Goal: Information Seeking & Learning: Learn about a topic

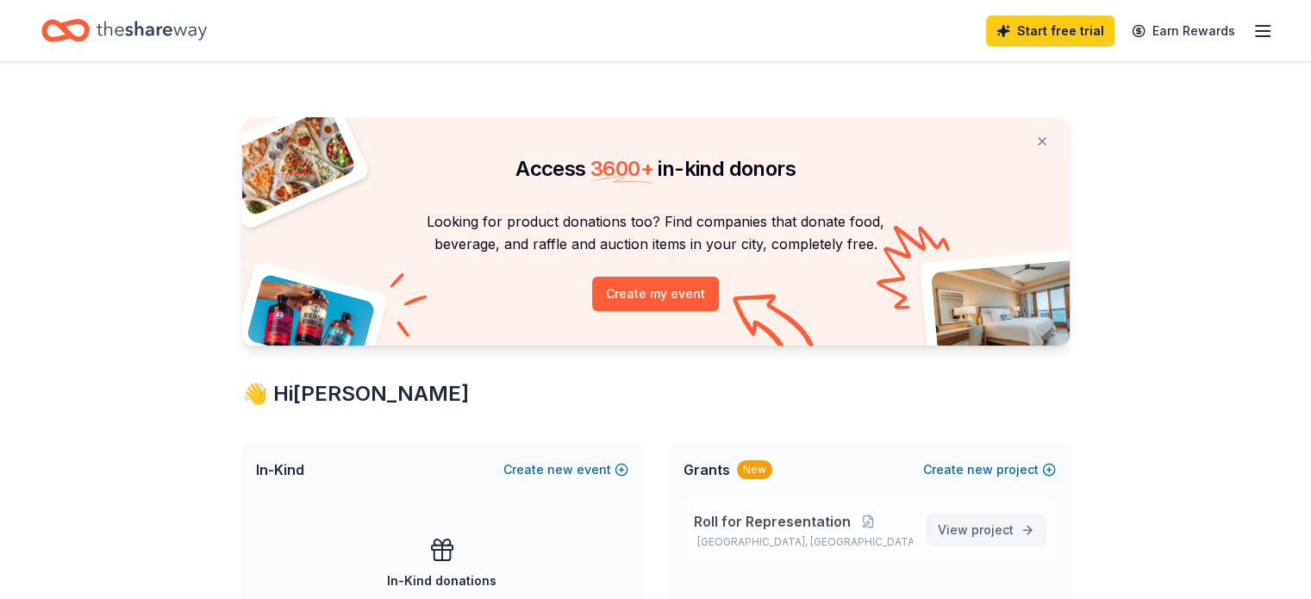
click at [984, 523] on span "project" at bounding box center [993, 529] width 42 height 15
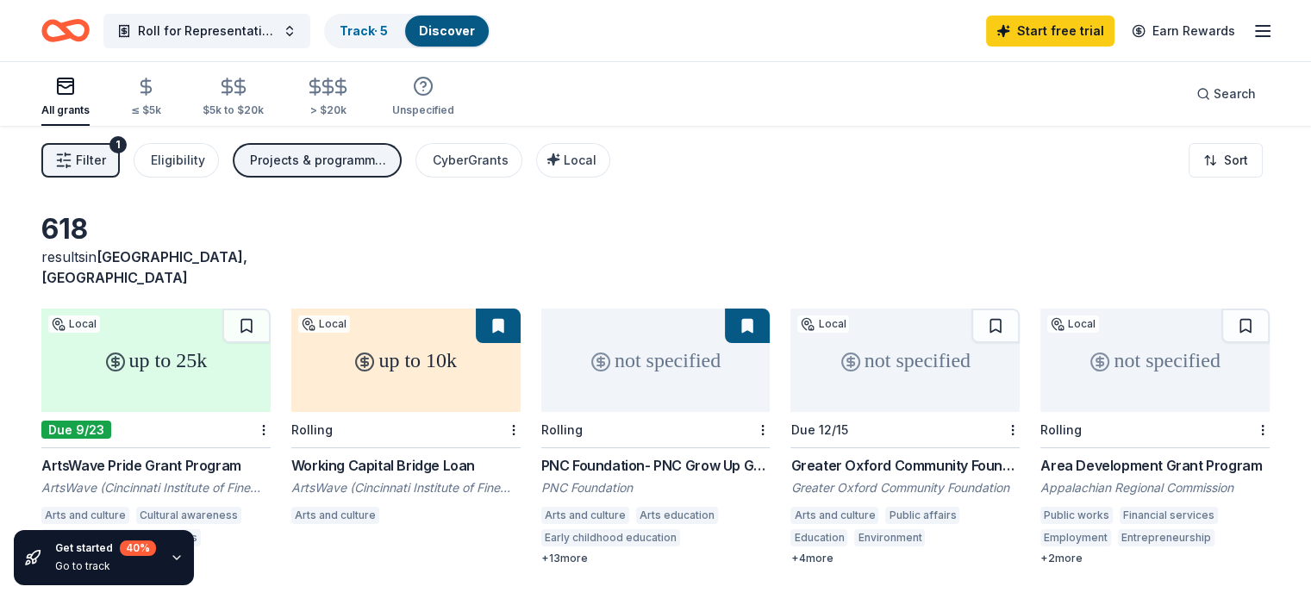
click at [572, 552] on div "+ 13 more" at bounding box center [655, 559] width 229 height 14
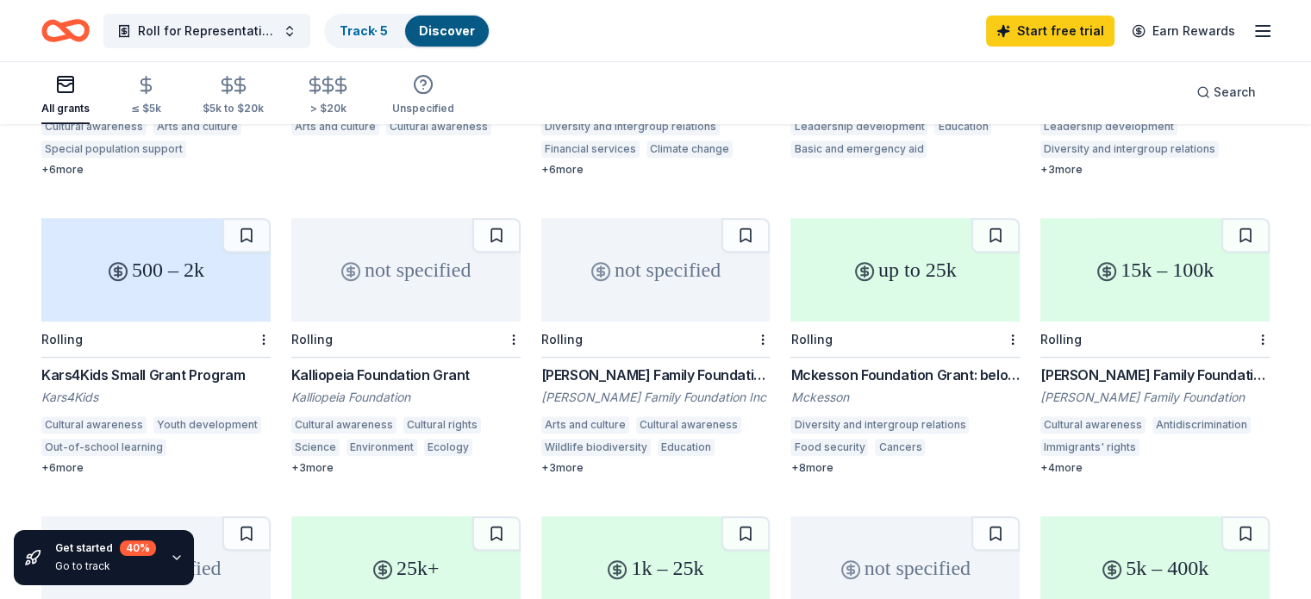
scroll to position [690, 0]
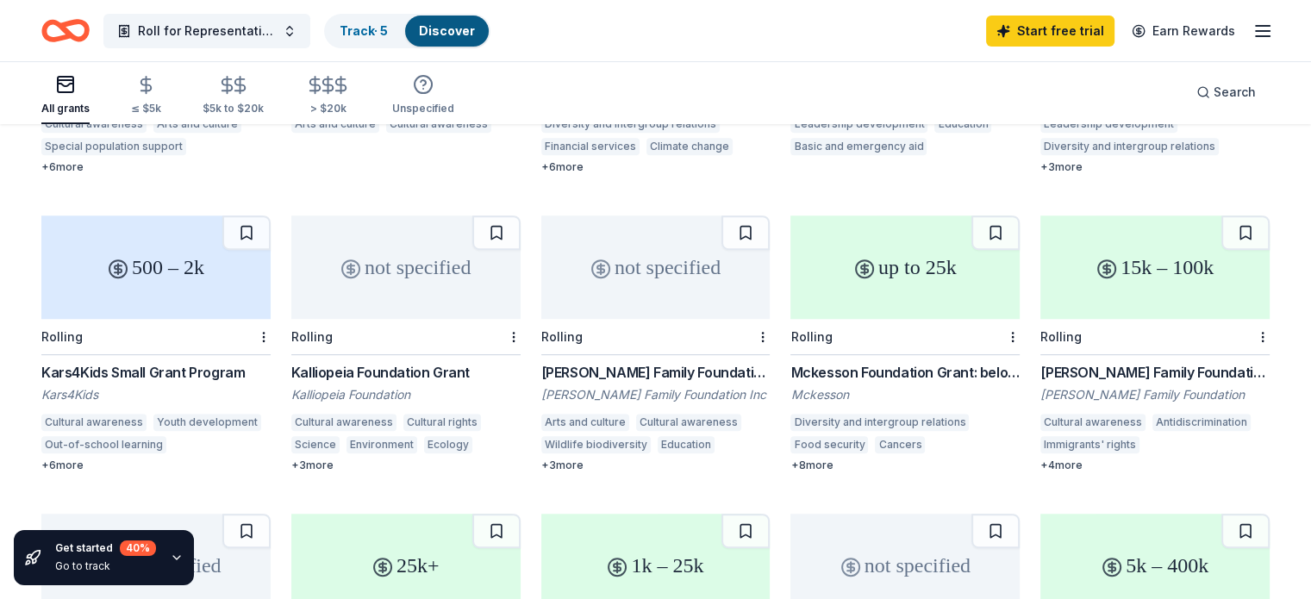
click at [945, 362] on div "Mckesson Foundation Grant: below $25,000" at bounding box center [905, 372] width 229 height 21
click at [1149, 362] on div "[PERSON_NAME] Family Foundation Grants" at bounding box center [1154, 372] width 229 height 21
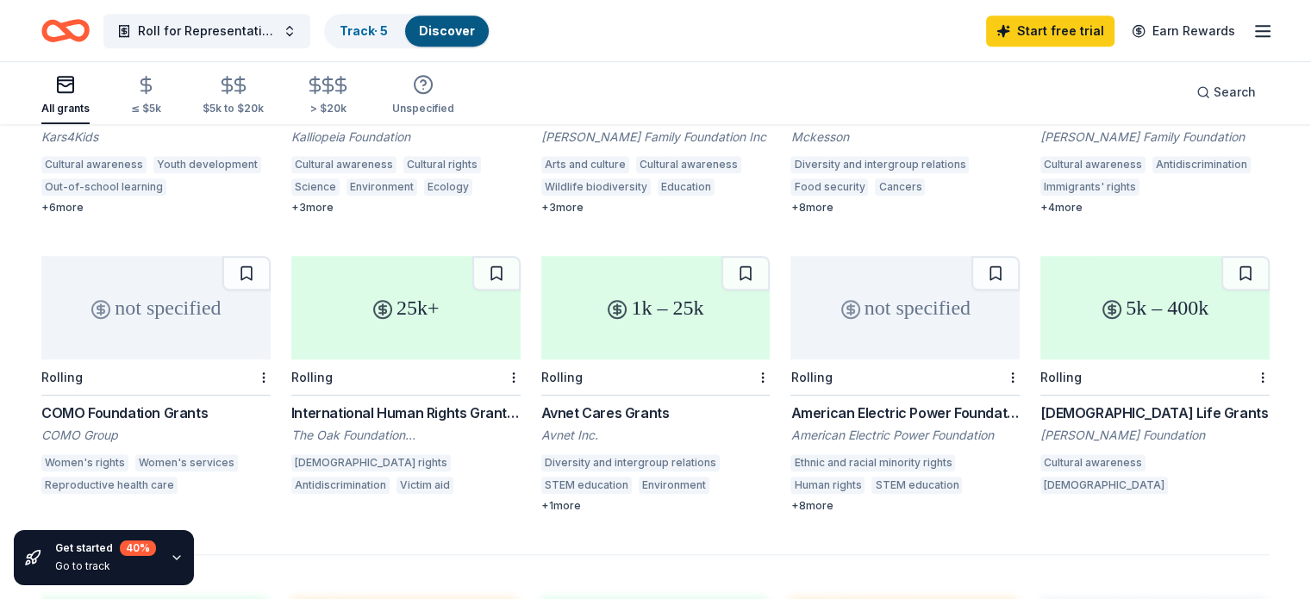
scroll to position [948, 0]
click at [197, 359] on div "Rolling" at bounding box center [155, 377] width 229 height 36
click at [386, 404] on div "International Human Rights Grant Programme The Oak Foundation USA LGBTQ rights …" at bounding box center [405, 450] width 229 height 97
click at [910, 402] on div "American Electric Power Foundation Grants" at bounding box center [905, 412] width 229 height 21
click at [90, 102] on div "All grants" at bounding box center [65, 109] width 48 height 14
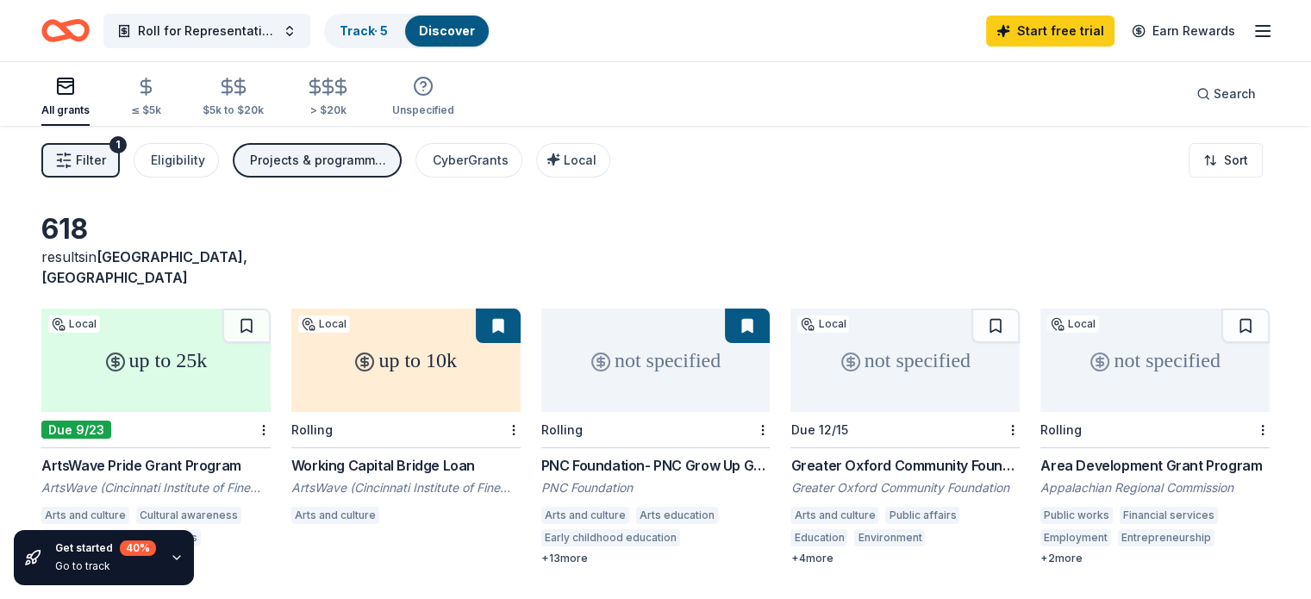
click at [87, 28] on icon "Home" at bounding box center [73, 30] width 27 height 17
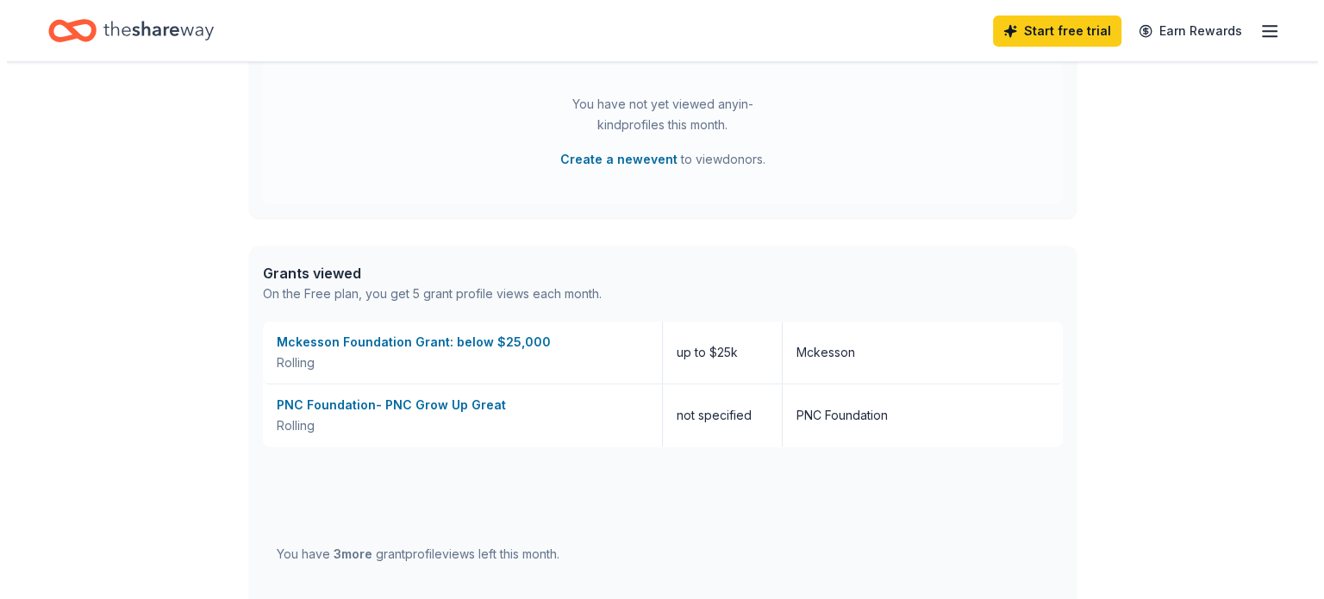
scroll to position [862, 0]
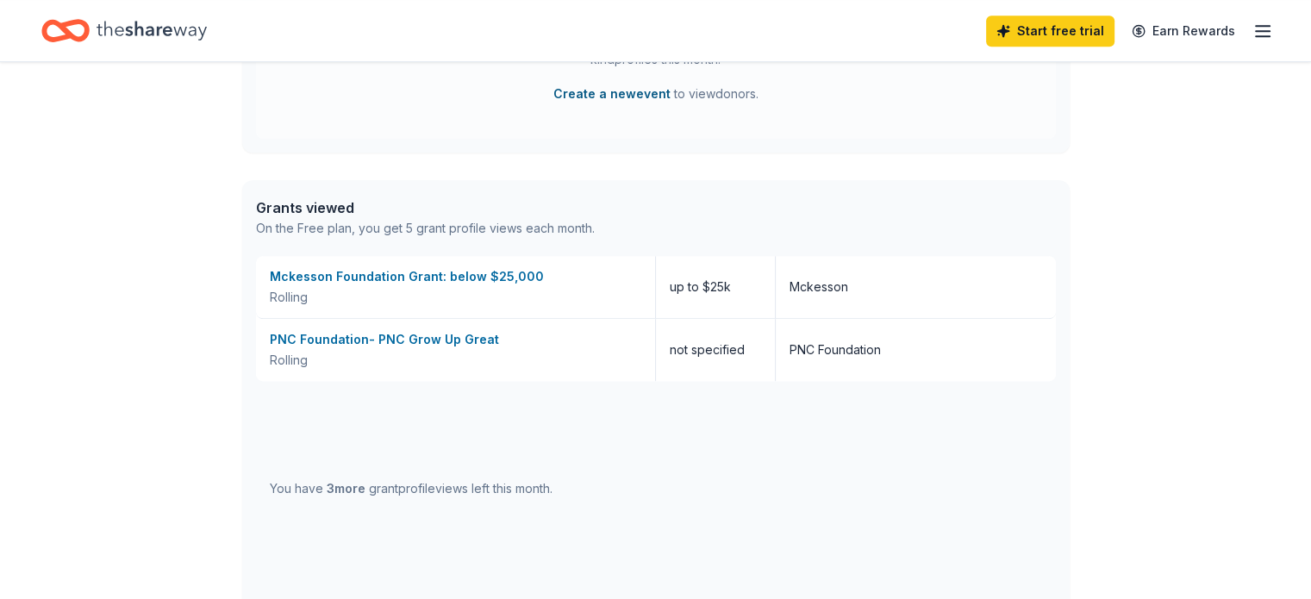
click at [636, 91] on button "Create a new event" at bounding box center [611, 94] width 117 height 21
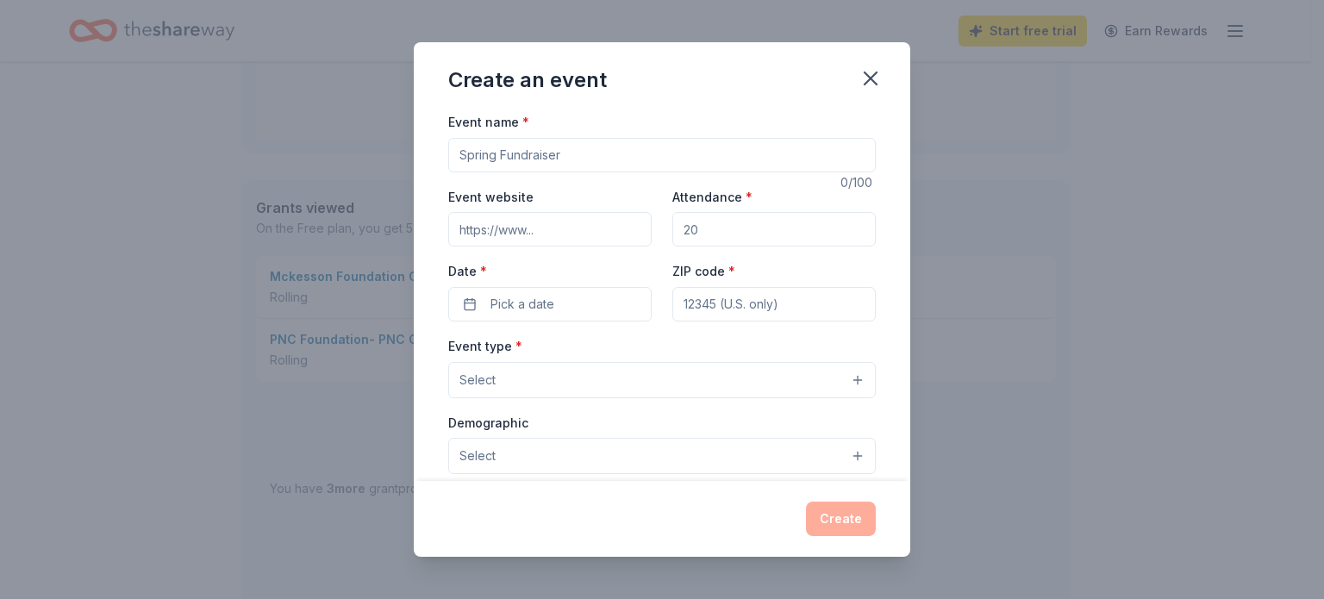
click at [729, 144] on input "Event name *" at bounding box center [662, 155] width 428 height 34
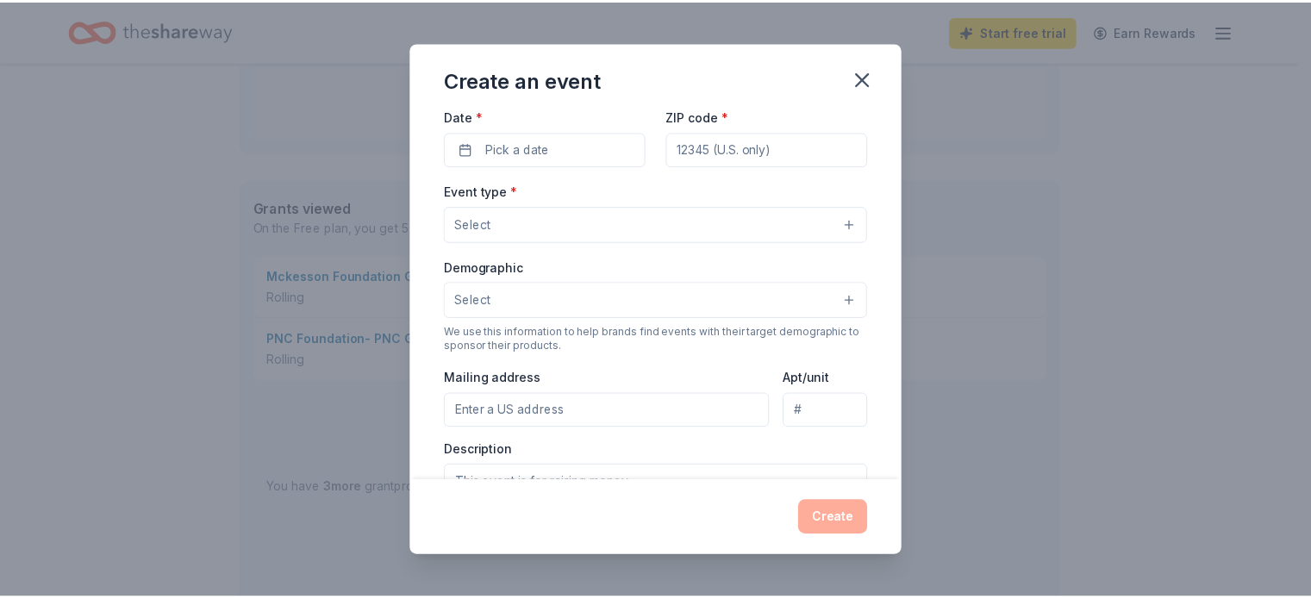
scroll to position [0, 0]
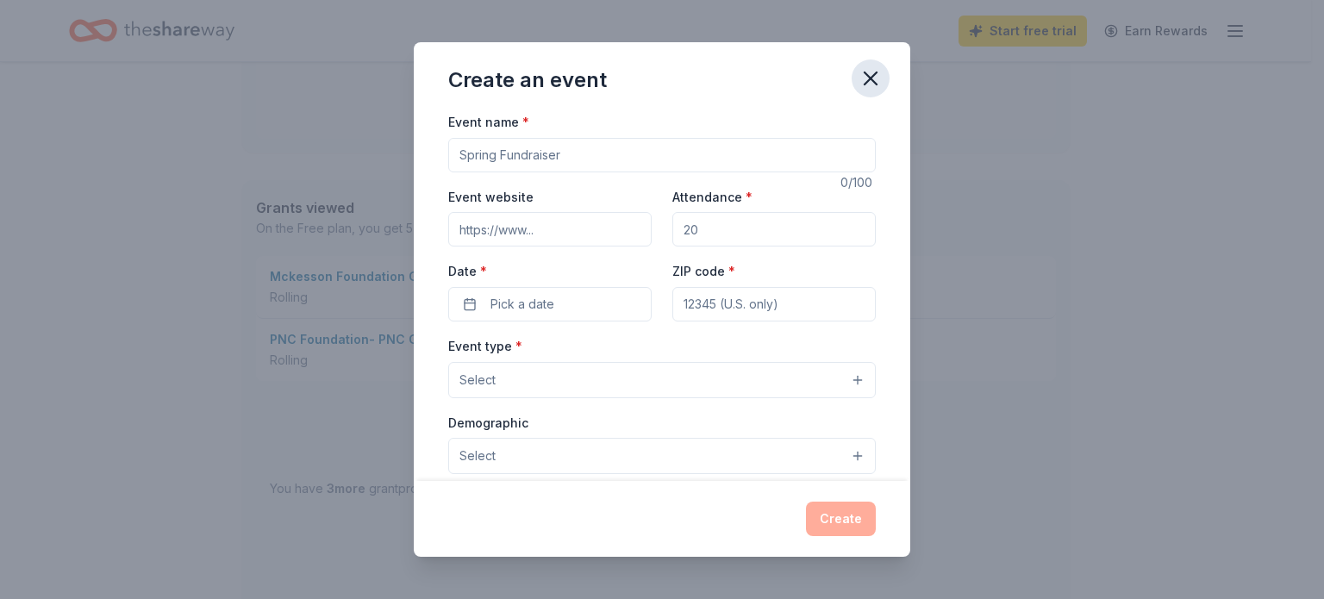
click at [884, 65] on button "button" at bounding box center [871, 78] width 38 height 38
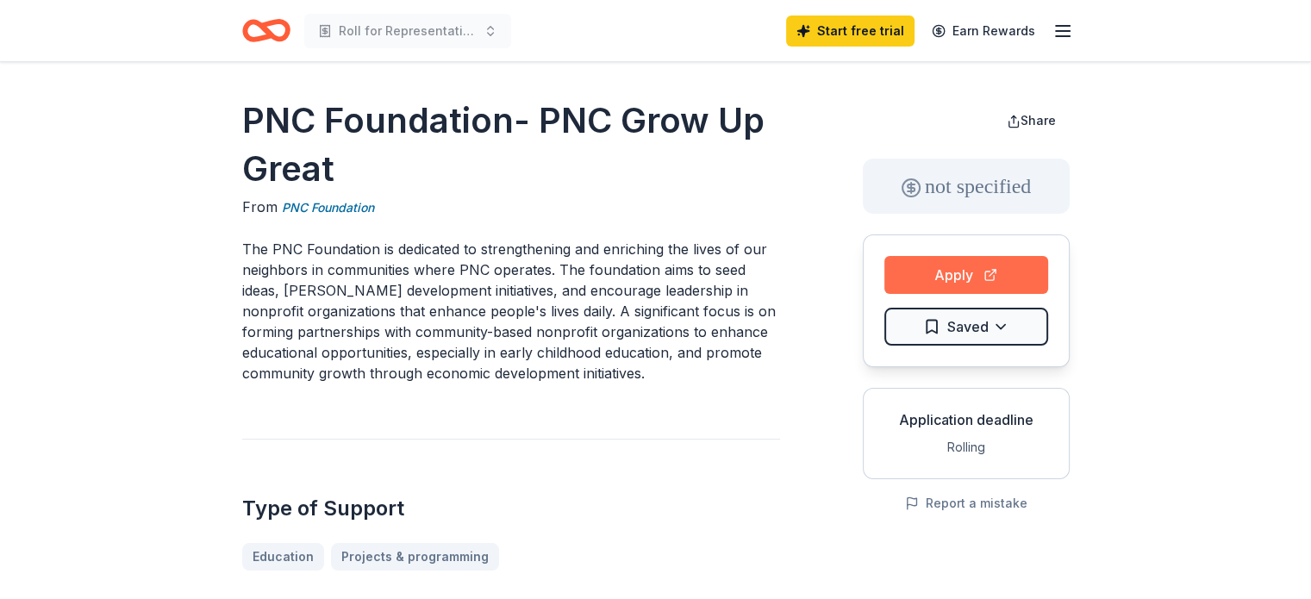
click at [959, 284] on button "Apply" at bounding box center [966, 275] width 164 height 38
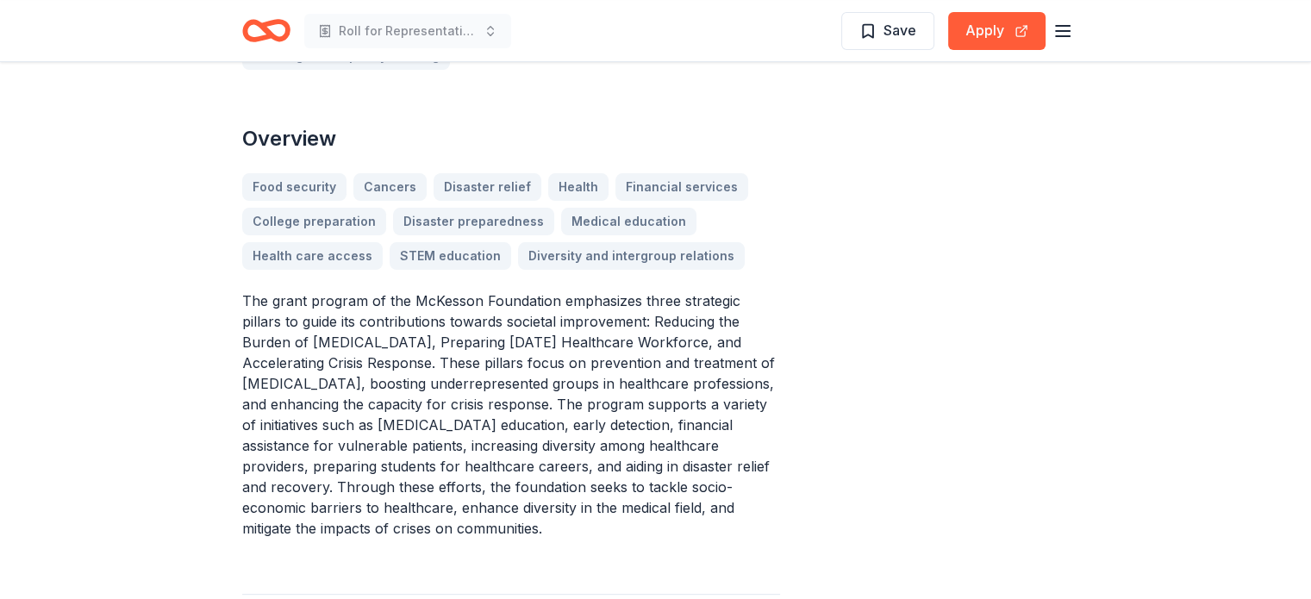
scroll to position [517, 0]
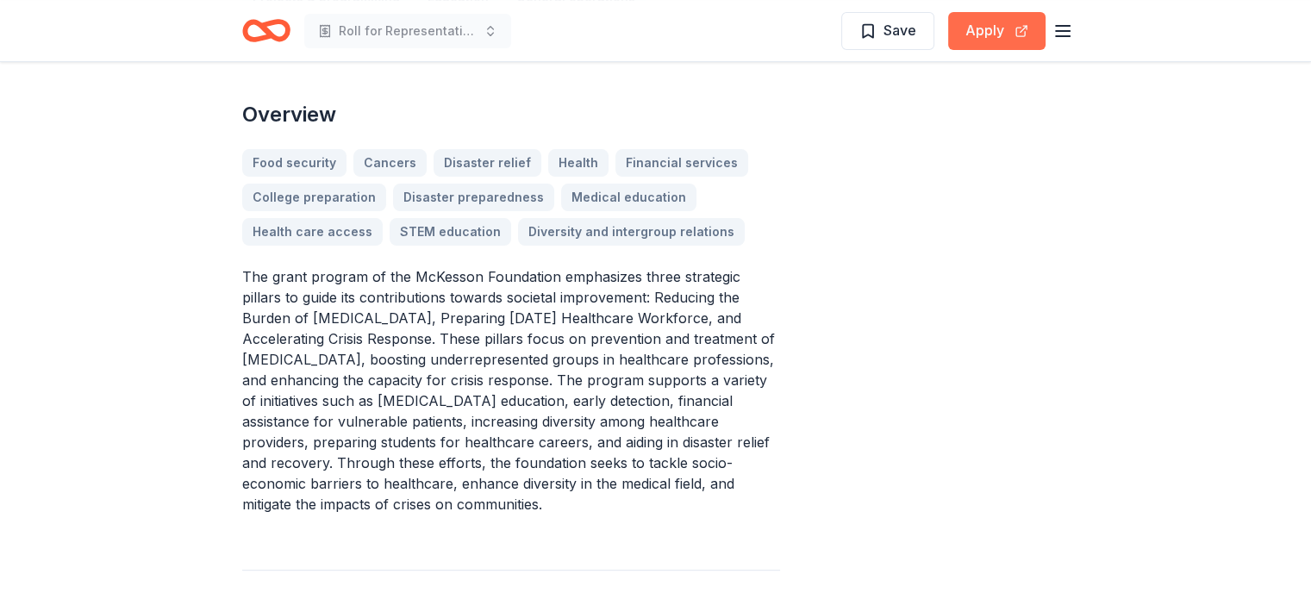
click at [1004, 35] on button "Apply" at bounding box center [996, 31] width 97 height 38
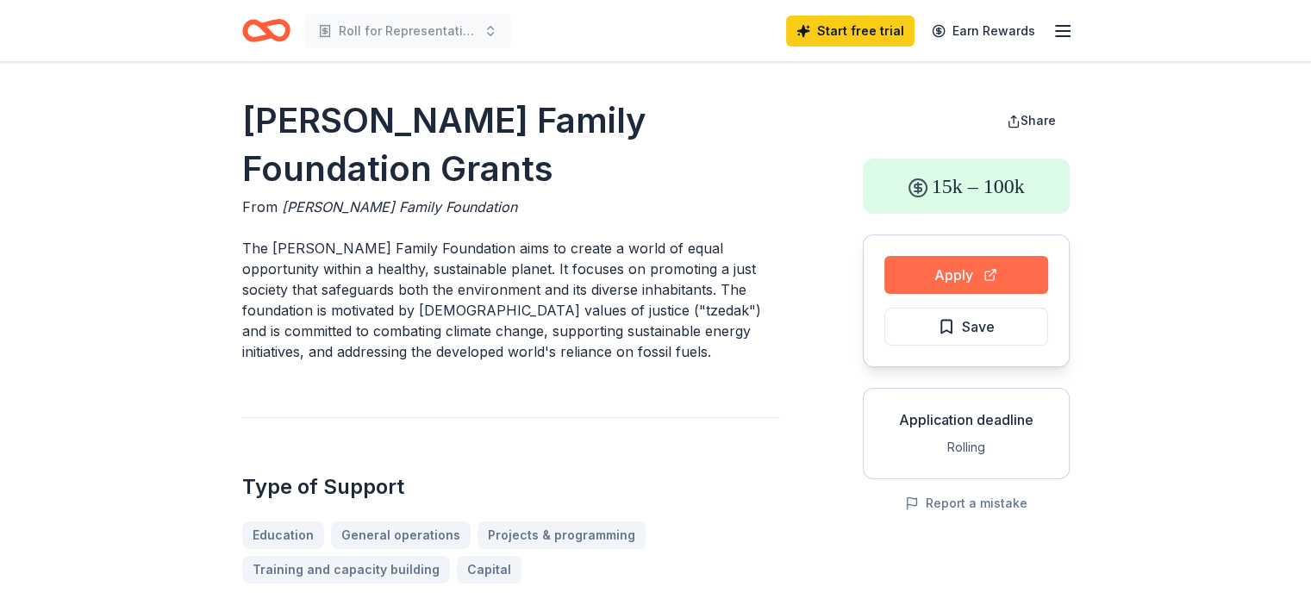
click at [996, 270] on button "Apply" at bounding box center [966, 275] width 164 height 38
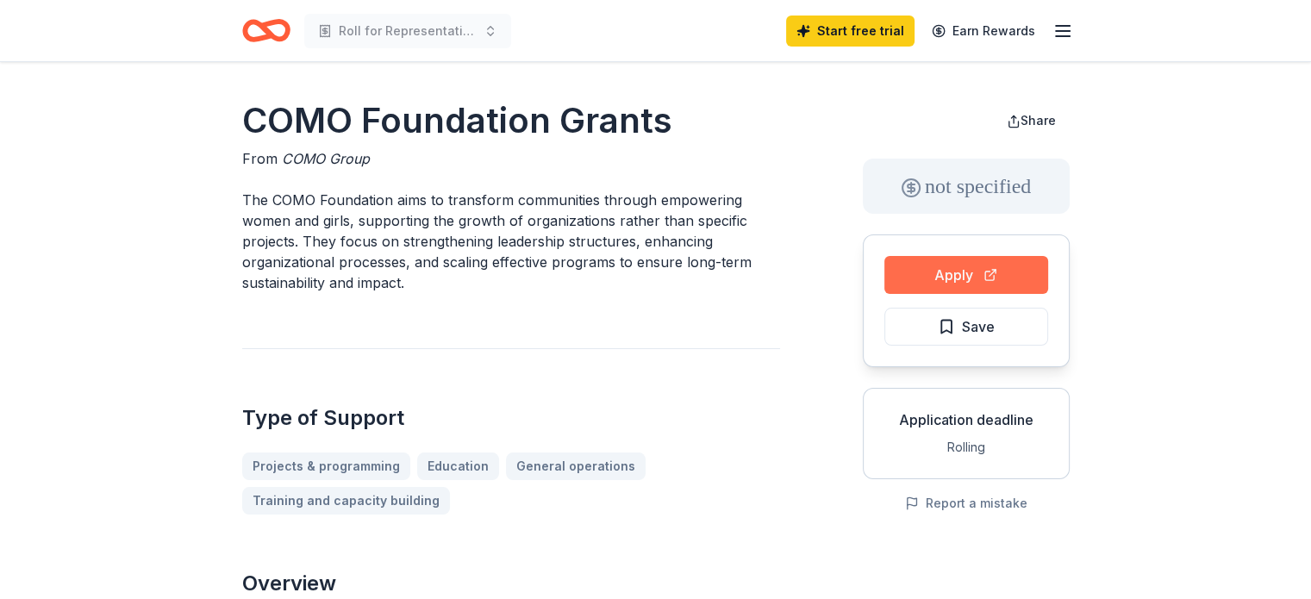
click at [984, 281] on button "Apply" at bounding box center [966, 275] width 164 height 38
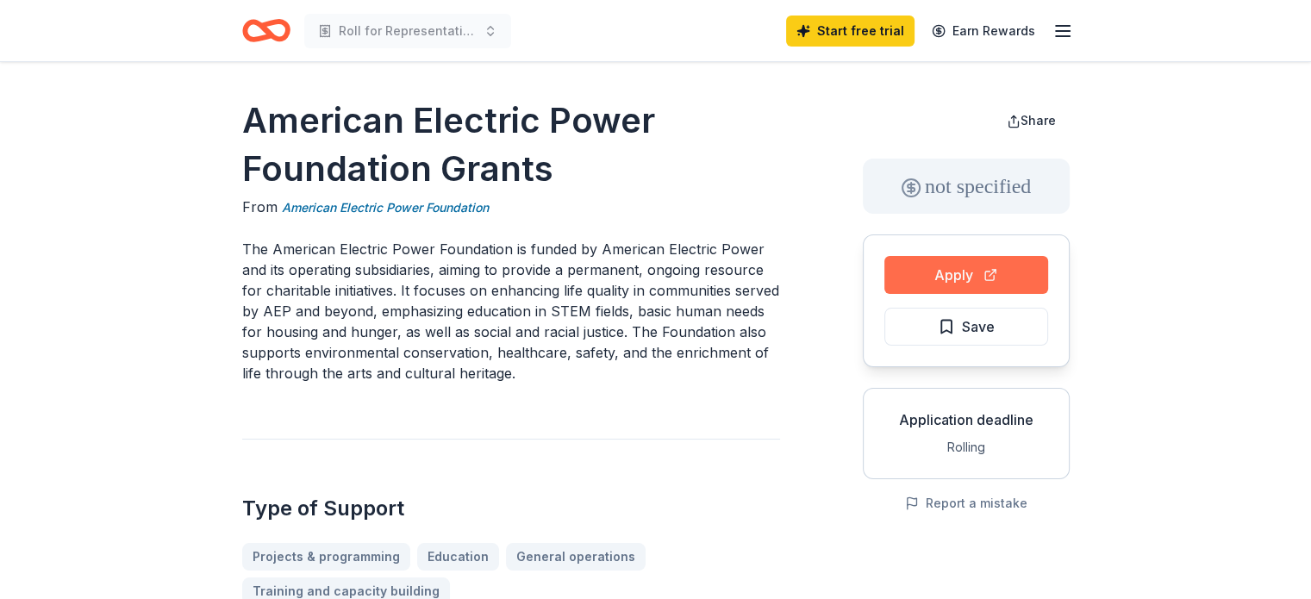
click at [947, 265] on button "Apply" at bounding box center [966, 275] width 164 height 38
